Goal: Check status: Check status

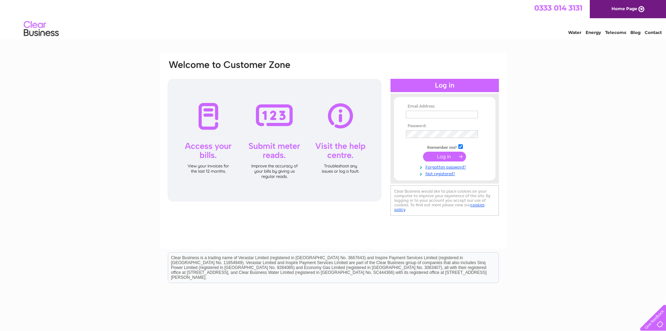
type input "teece@haughmond.co.uk"
click at [208, 120] on div at bounding box center [275, 140] width 214 height 122
click at [445, 156] on input "submit" at bounding box center [444, 156] width 43 height 10
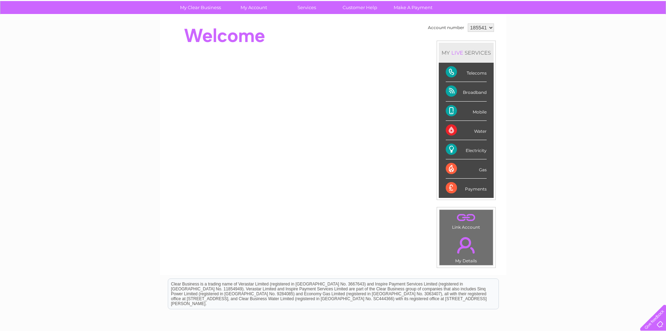
scroll to position [15, 0]
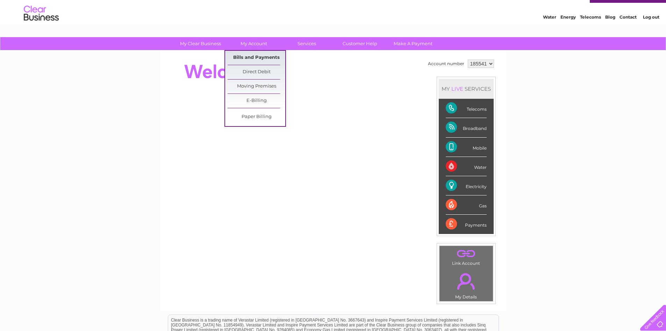
click at [249, 56] on link "Bills and Payments" at bounding box center [257, 58] width 58 height 14
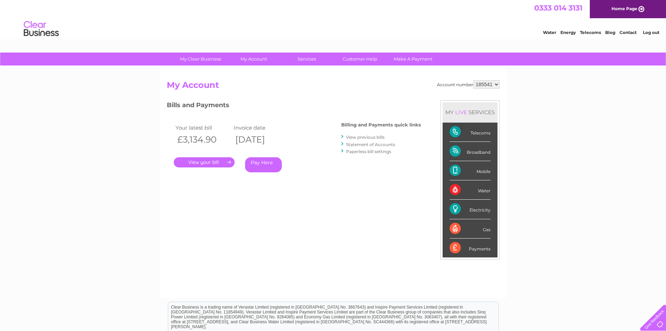
click at [222, 163] on link "." at bounding box center [204, 162] width 61 height 10
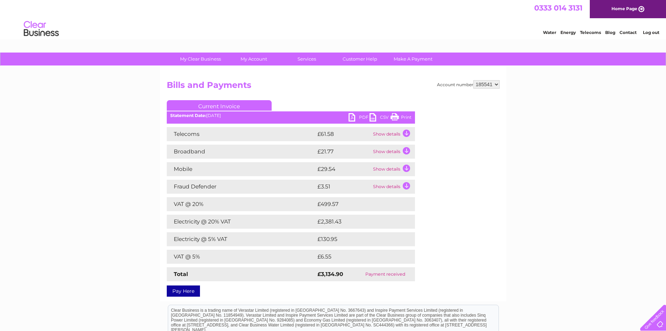
click at [395, 133] on td "Show details" at bounding box center [393, 134] width 44 height 14
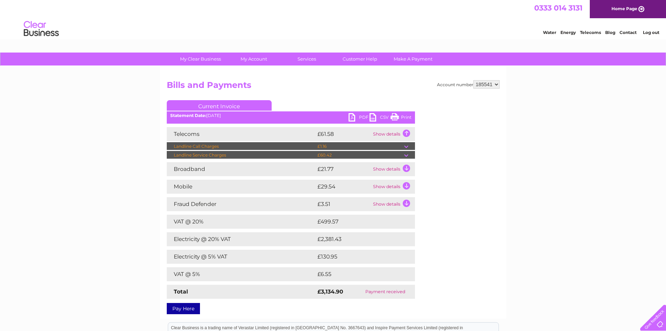
click at [428, 157] on div "Account number 185541 Bills and Payments Current Invoice PDF CSV Print" at bounding box center [333, 195] width 333 height 231
click at [433, 166] on div "Account number 185541 Bills and Payments Current Invoice PDF CSV Print" at bounding box center [333, 195] width 333 height 231
click at [456, 189] on div "Account number 185541 Bills and Payments Current Invoice PDF CSV Print" at bounding box center [333, 195] width 333 height 231
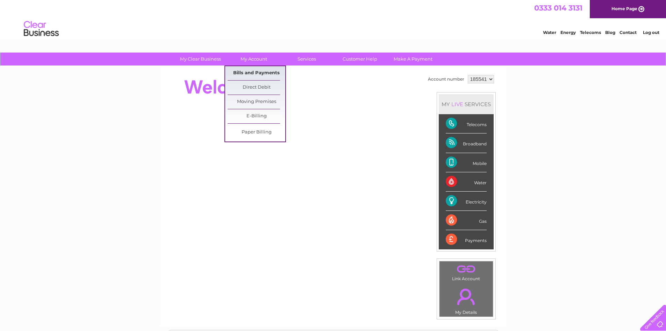
click at [252, 73] on link "Bills and Payments" at bounding box center [257, 73] width 58 height 14
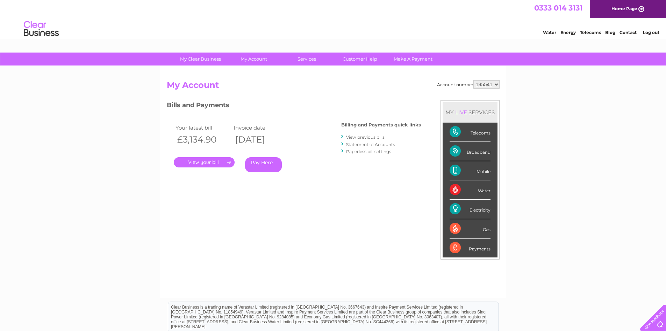
click at [218, 161] on link "." at bounding box center [204, 162] width 61 height 10
